Goal: Transaction & Acquisition: Purchase product/service

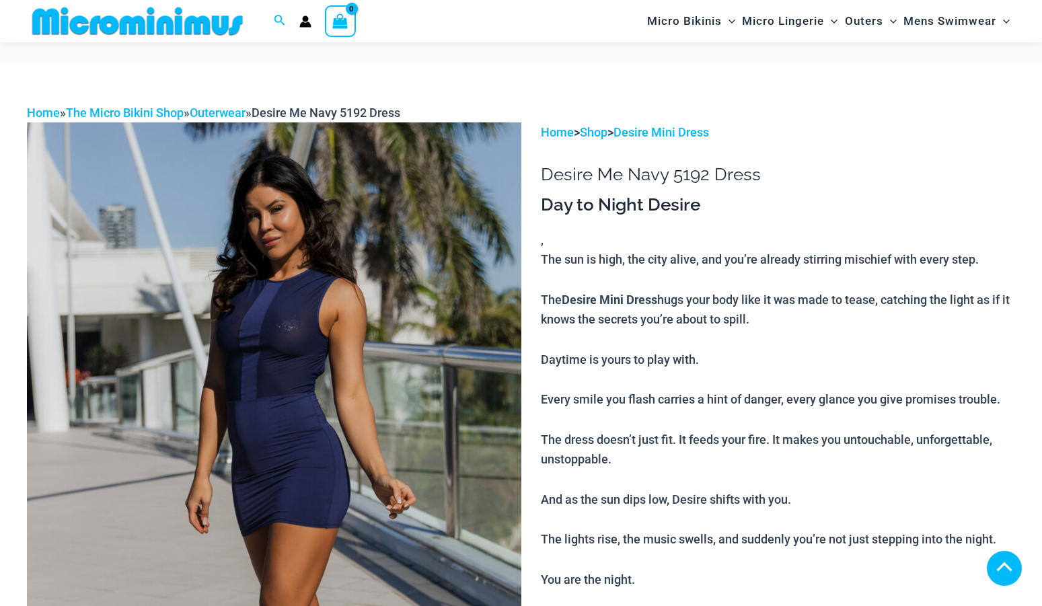
scroll to position [588, 0]
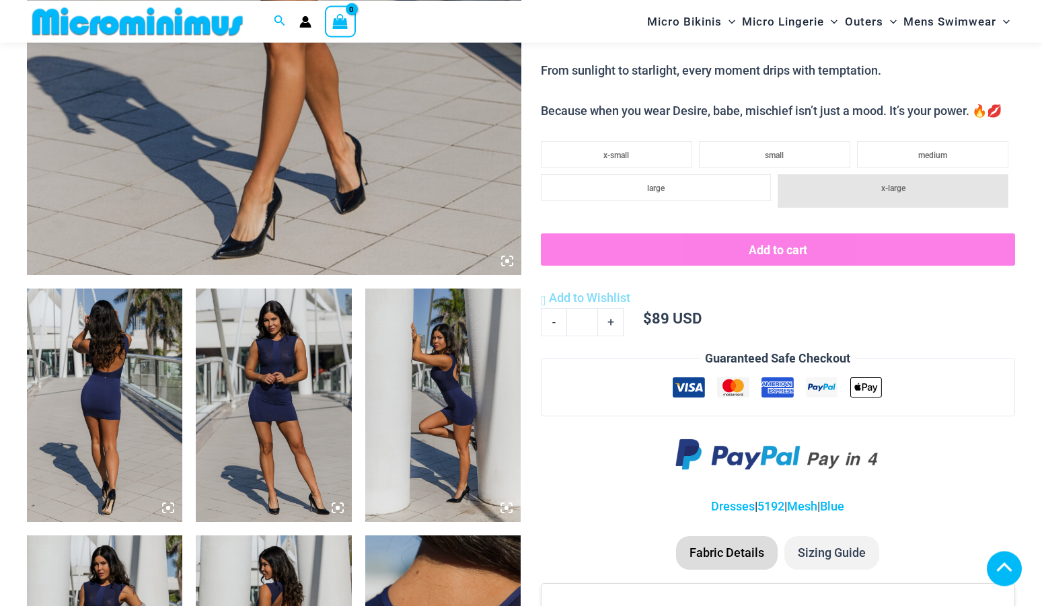
click at [158, 421] on img at bounding box center [104, 405] width 155 height 233
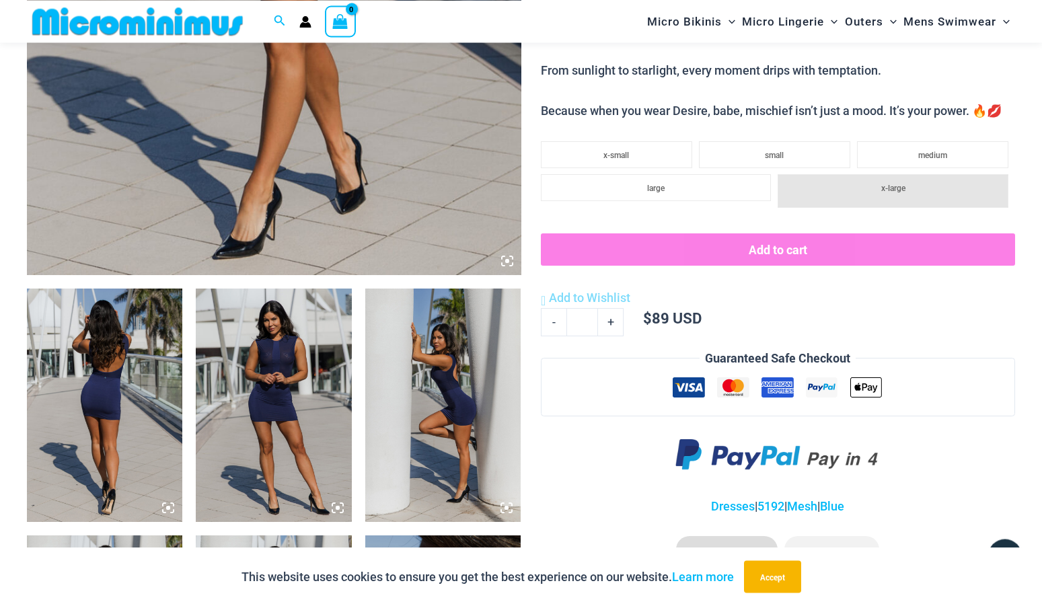
click at [146, 396] on img at bounding box center [104, 405] width 155 height 233
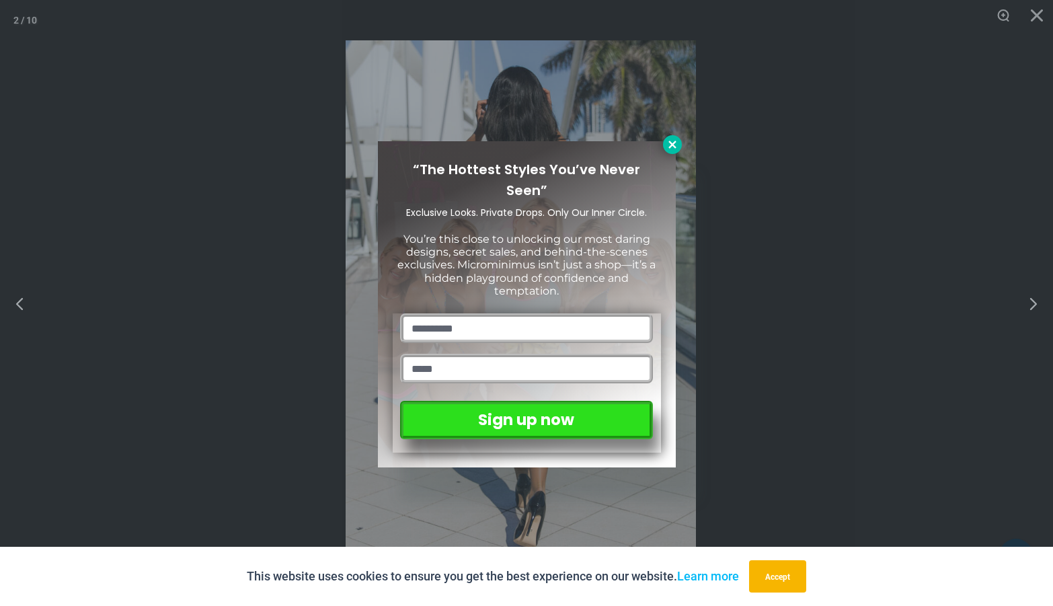
click at [668, 147] on icon at bounding box center [672, 145] width 12 height 12
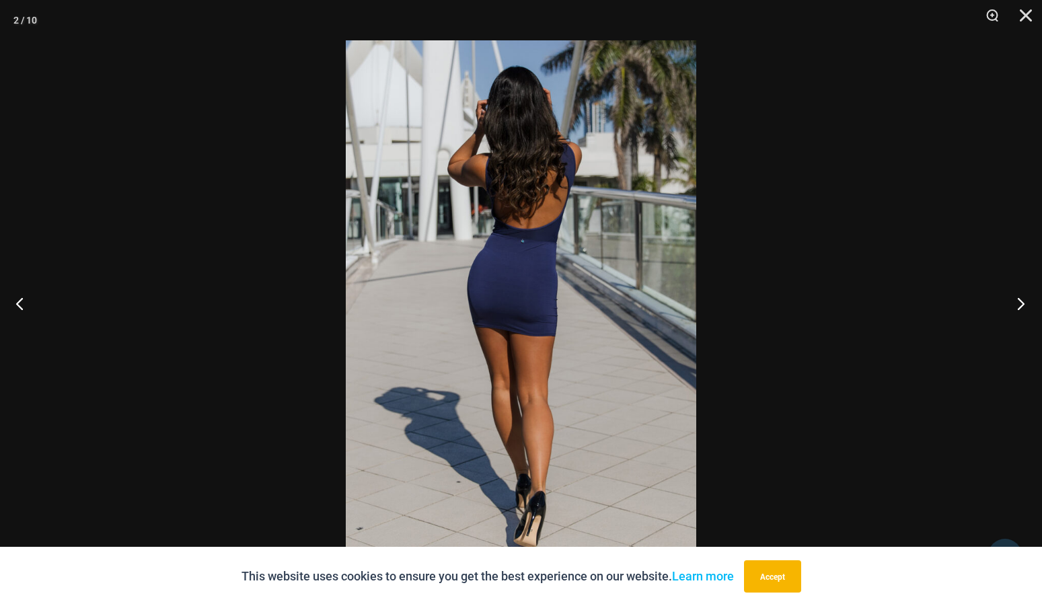
click at [1022, 304] on button "Next" at bounding box center [1016, 303] width 50 height 67
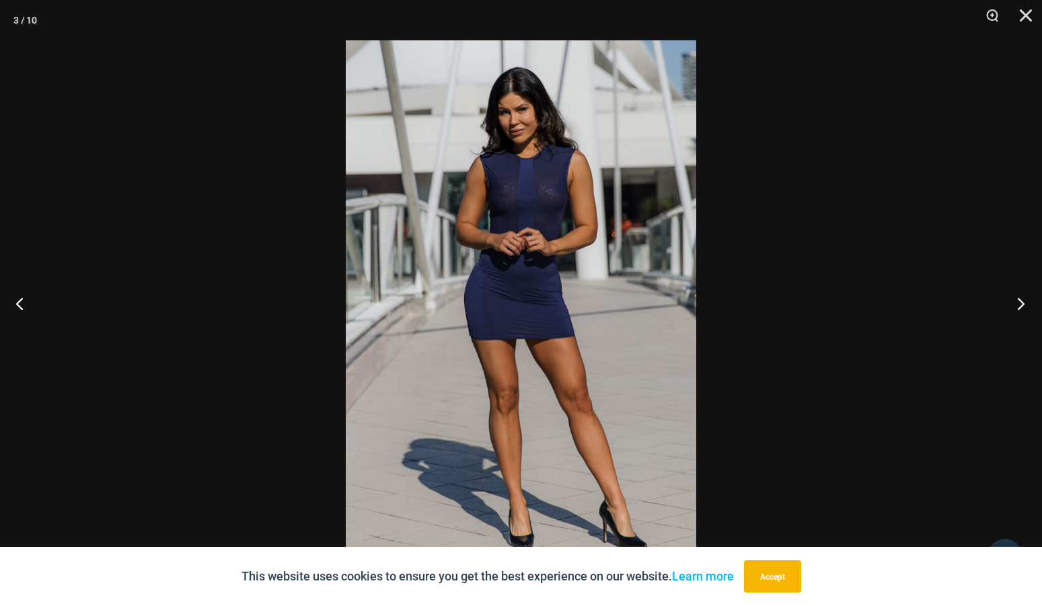
click at [1022, 304] on button "Next" at bounding box center [1016, 303] width 50 height 67
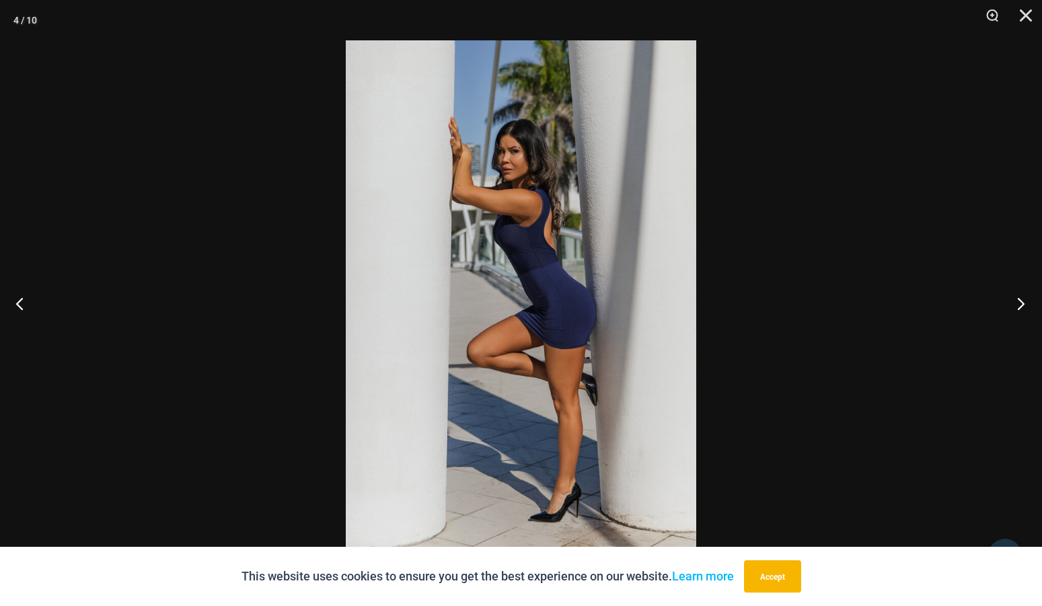
click at [1022, 304] on button "Next" at bounding box center [1016, 303] width 50 height 67
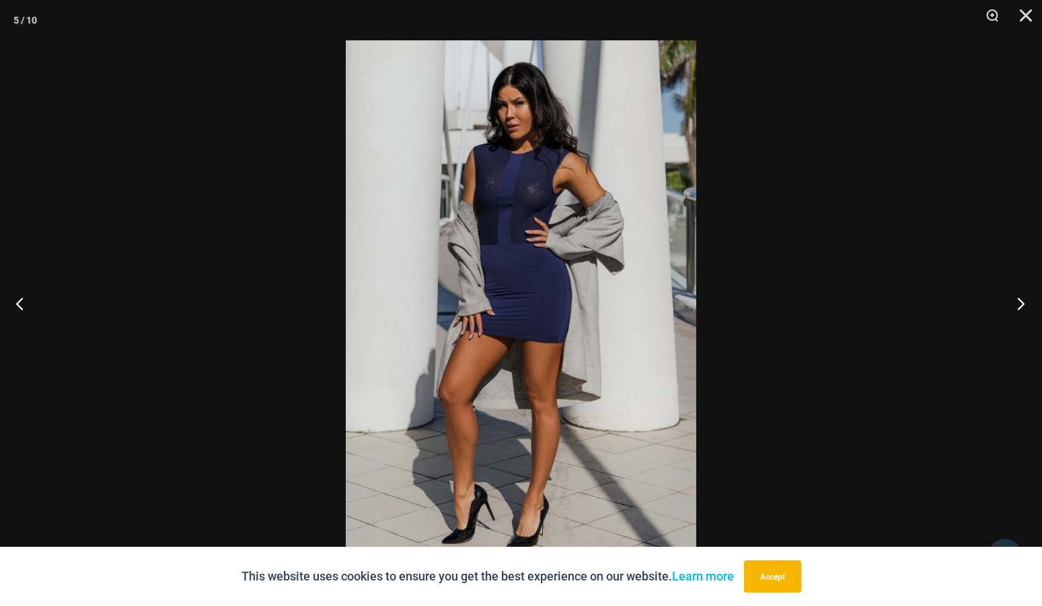
click at [1022, 304] on button "Next" at bounding box center [1016, 303] width 50 height 67
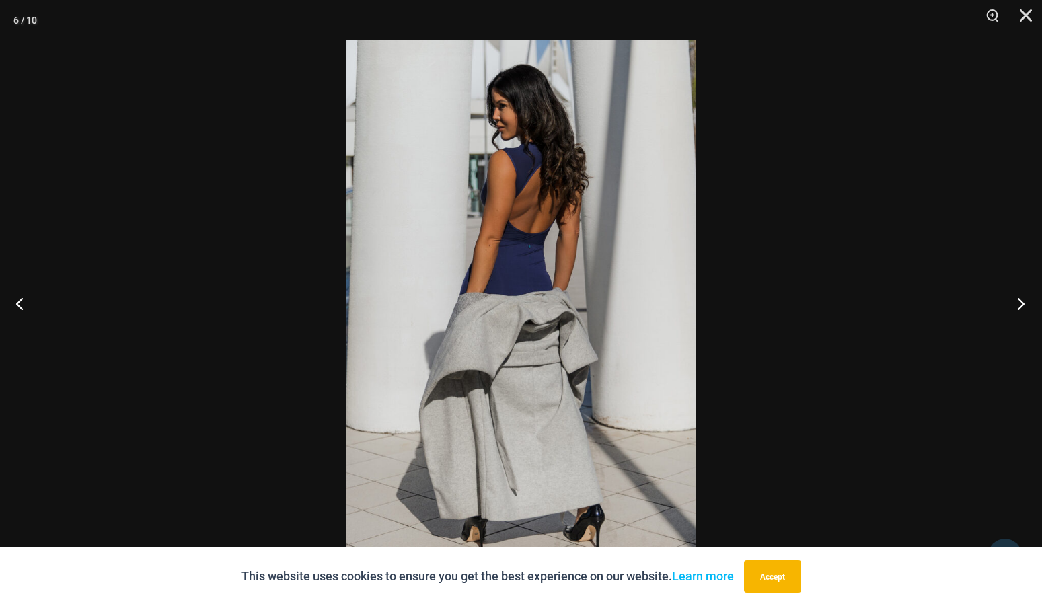
click at [1022, 304] on button "Next" at bounding box center [1016, 303] width 50 height 67
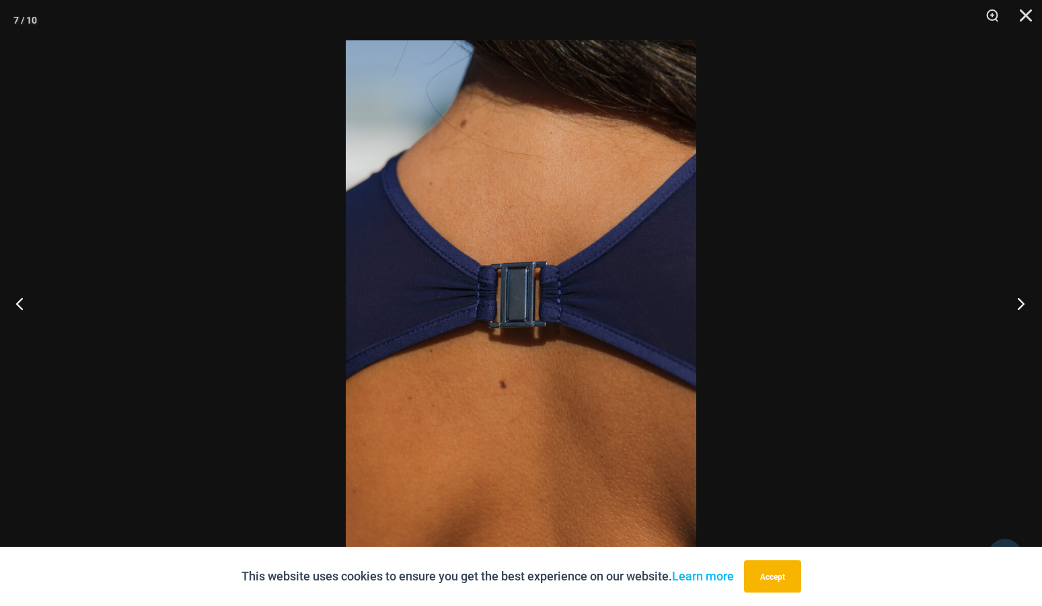
click at [1022, 304] on button "Next" at bounding box center [1016, 303] width 50 height 67
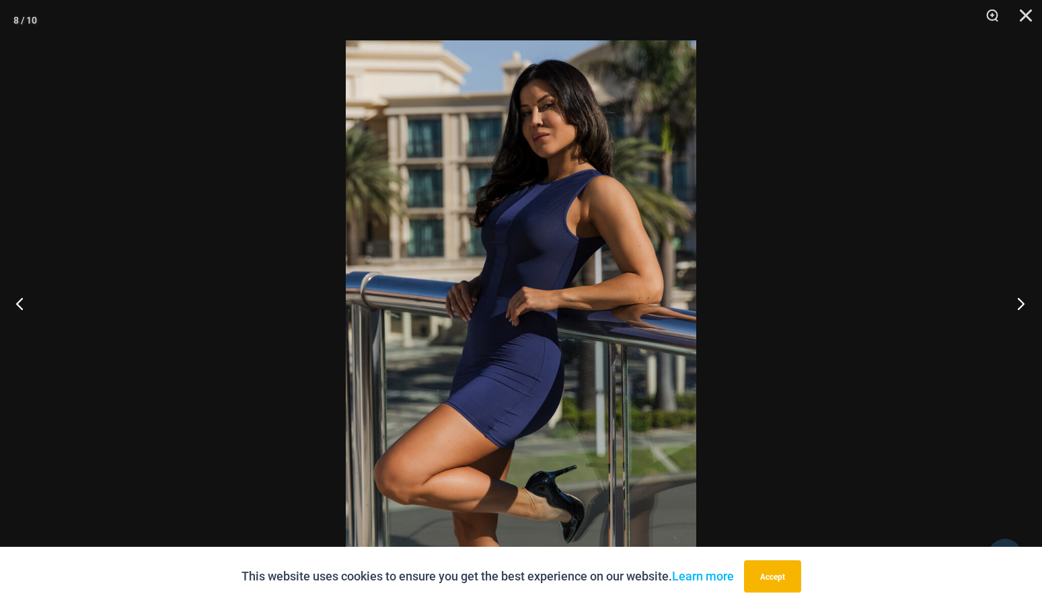
click at [1022, 304] on button "Next" at bounding box center [1016, 303] width 50 height 67
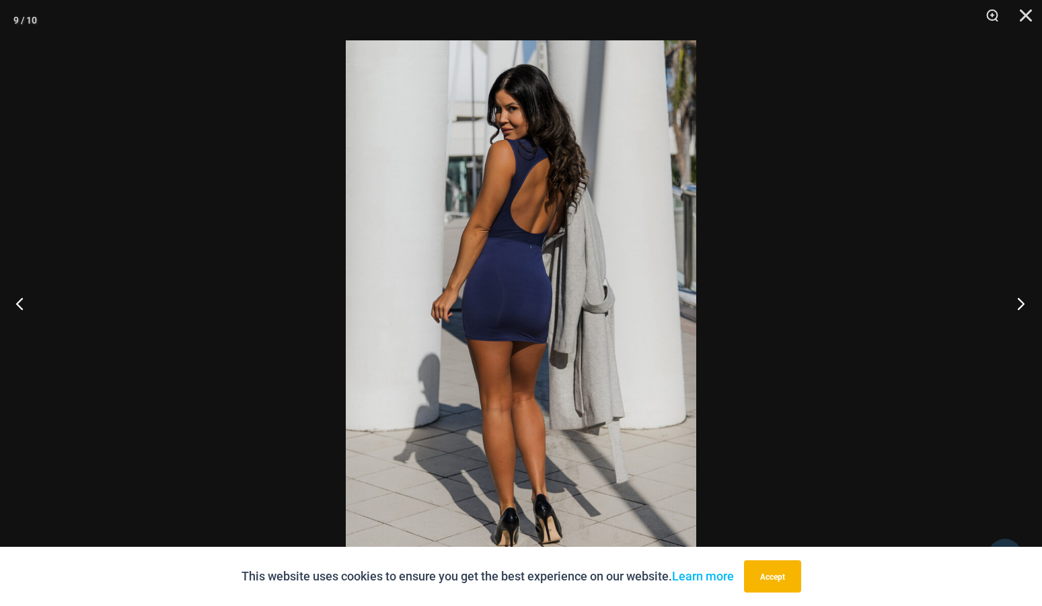
click at [1022, 304] on button "Next" at bounding box center [1016, 303] width 50 height 67
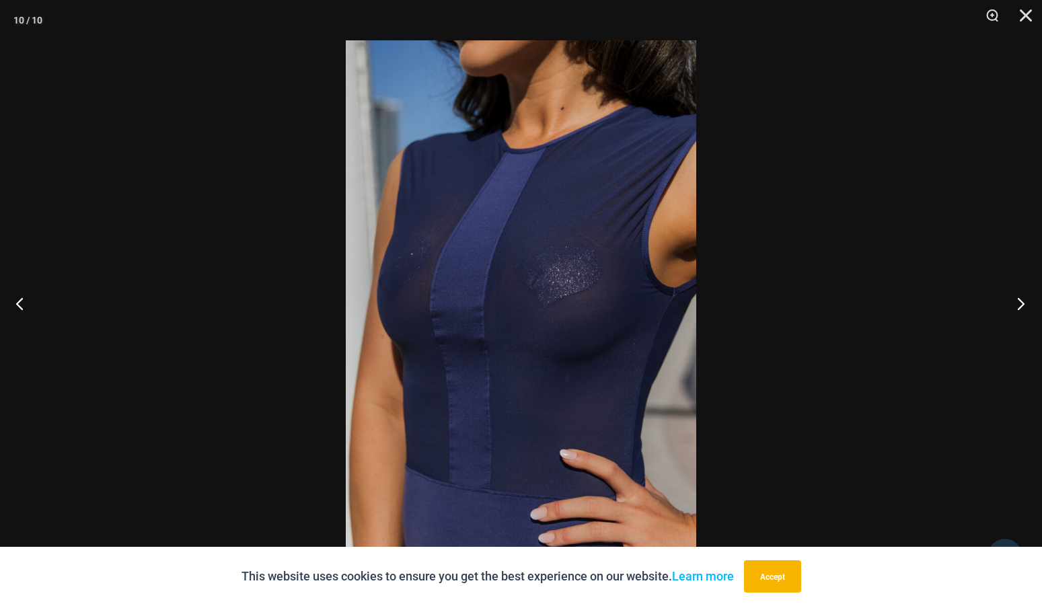
click at [1022, 304] on button "Next" at bounding box center [1016, 303] width 50 height 67
